Goal: Task Accomplishment & Management: Manage account settings

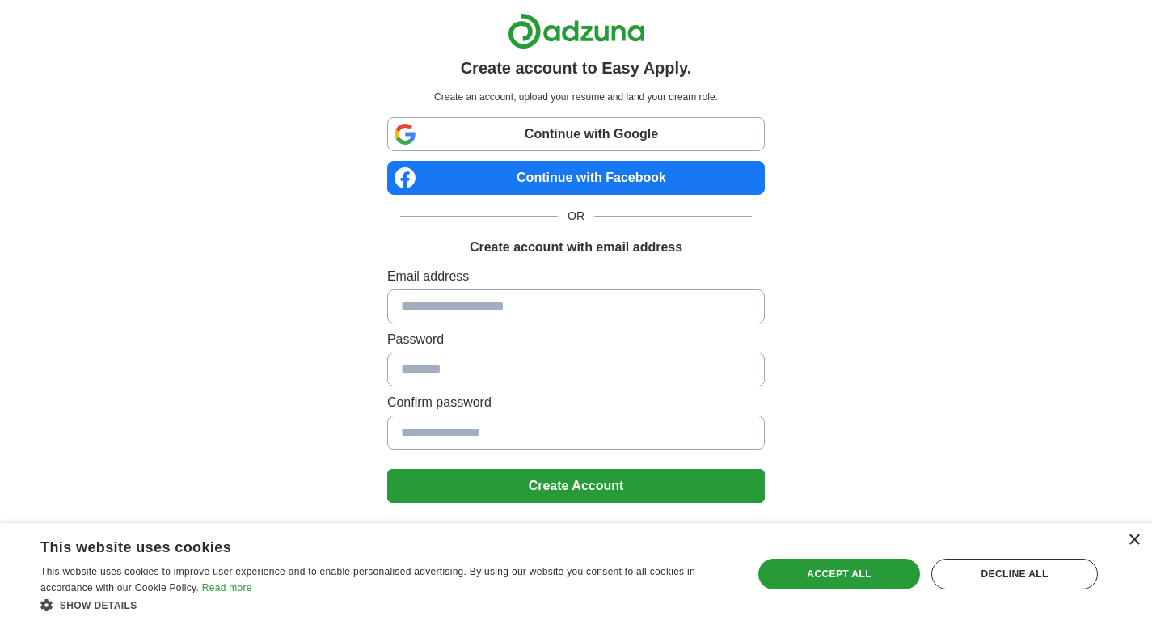
click at [1135, 538] on div "×" at bounding box center [1134, 541] width 12 height 12
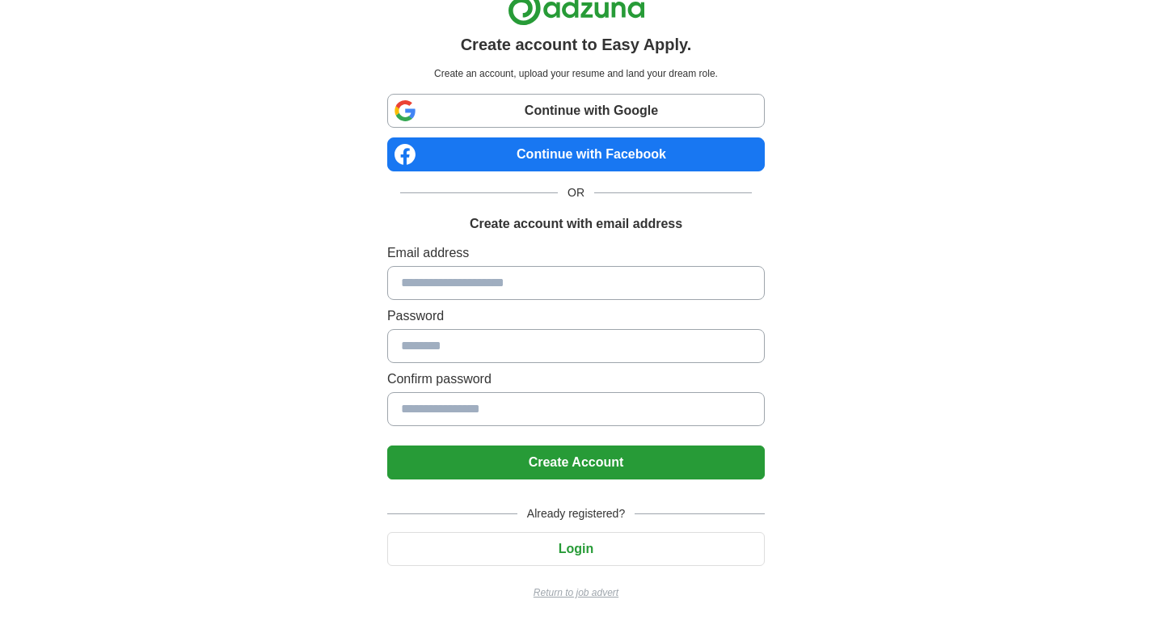
scroll to position [24, 0]
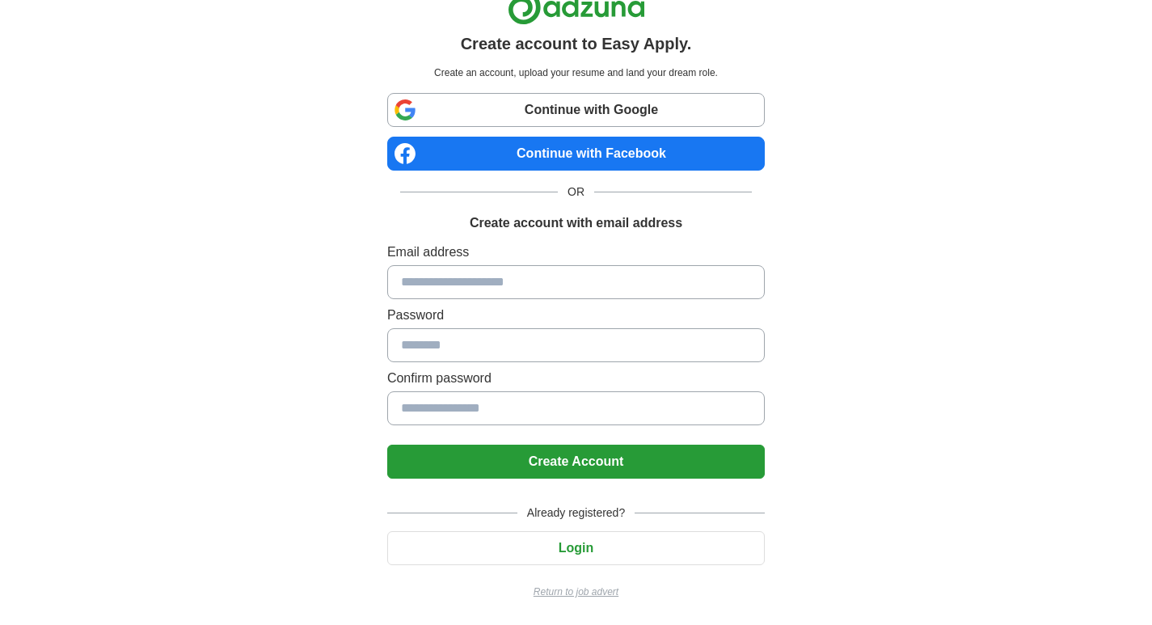
click at [624, 114] on link "Continue with Google" at bounding box center [576, 110] width 378 height 34
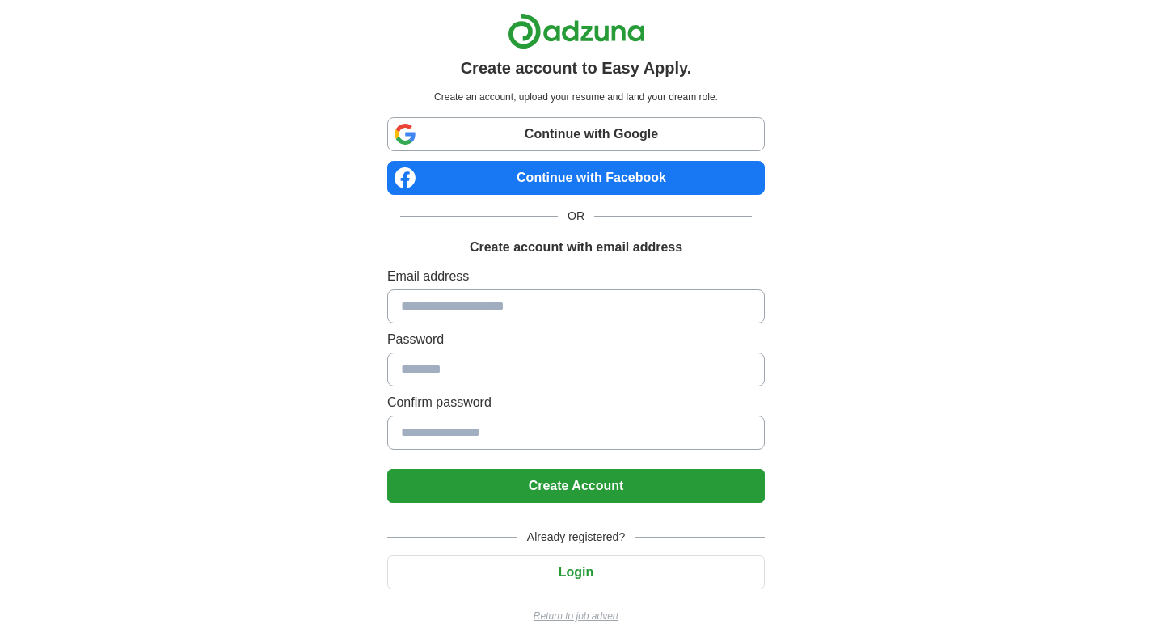
click at [614, 132] on link "Continue with Google" at bounding box center [576, 134] width 378 height 34
